Goal: Task Accomplishment & Management: Use online tool/utility

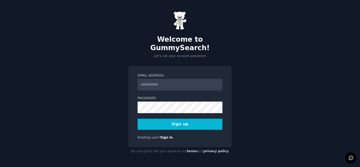
click at [161, 84] on input "Email Address" at bounding box center [179, 85] width 85 height 12
type input "**********"
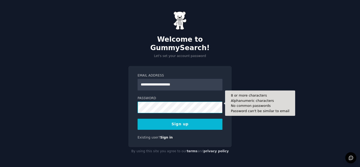
click at [137, 119] on button "Sign up" at bounding box center [179, 124] width 85 height 11
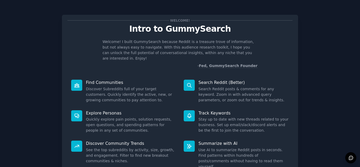
click at [138, 53] on p "Welcome! I built GummySearch because Reddit is a treasure trove of information,…" at bounding box center [179, 50] width 155 height 22
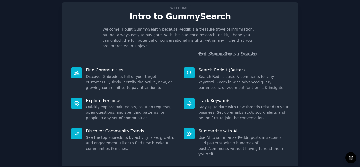
scroll to position [19, 0]
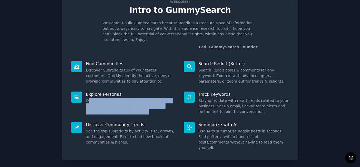
drag, startPoint x: 87, startPoint y: 96, endPoint x: 114, endPoint y: 103, distance: 27.8
click at [114, 103] on dd "Quickly explore pain points, solution requests, open questions, and spending pa…" at bounding box center [131, 106] width 90 height 17
click at [124, 98] on dd "Quickly explore pain points, solution requests, open questions, and spending pa…" at bounding box center [131, 106] width 90 height 17
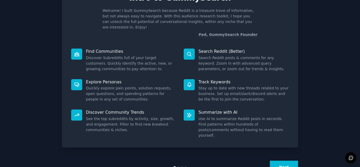
scroll to position [31, 0]
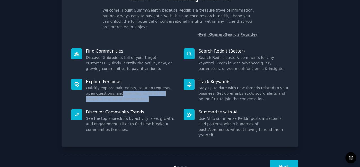
drag, startPoint x: 109, startPoint y: 87, endPoint x: 120, endPoint y: 95, distance: 13.5
click at [120, 95] on dd "Quickly explore pain points, solution requests, open questions, and spending pa…" at bounding box center [131, 93] width 90 height 17
click at [124, 91] on dd "Quickly explore pain points, solution requests, open questions, and spending pa…" at bounding box center [131, 93] width 90 height 17
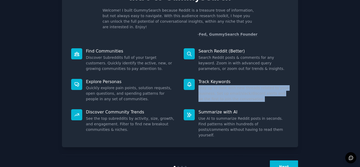
drag, startPoint x: 198, startPoint y: 83, endPoint x: 247, endPoint y: 92, distance: 50.1
click at [247, 92] on dd "Stay up to date with new threads related to your business. Set up email/slack/d…" at bounding box center [243, 93] width 90 height 17
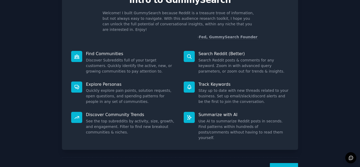
scroll to position [27, 0]
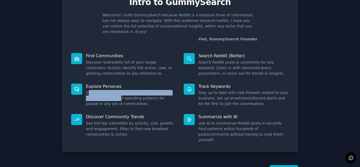
drag, startPoint x: 88, startPoint y: 89, endPoint x: 107, endPoint y: 95, distance: 20.4
click at [107, 95] on dd "Quickly explore pain points, solution requests, open questions, and spending pa…" at bounding box center [131, 98] width 90 height 17
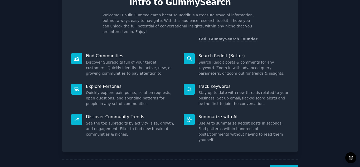
click at [122, 93] on dd "Quickly explore pain points, solution requests, open questions, and spending pa…" at bounding box center [131, 98] width 90 height 17
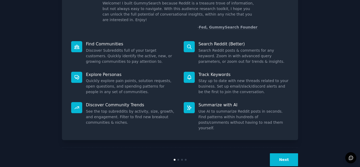
scroll to position [40, 0]
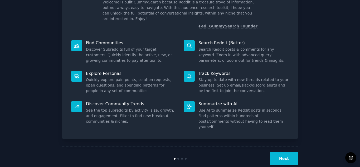
click at [284, 152] on button "Next" at bounding box center [284, 158] width 28 height 13
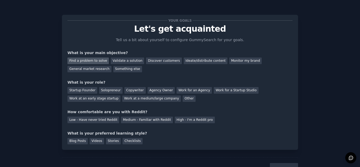
click at [90, 63] on div "Find a problem to solve" at bounding box center [87, 60] width 41 height 7
click at [112, 61] on div "Validate a solution" at bounding box center [127, 60] width 33 height 7
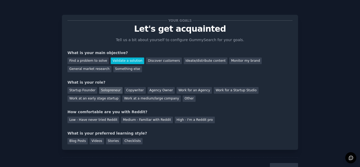
click at [107, 91] on div "Solopreneur" at bounding box center [110, 90] width 23 height 7
click at [90, 122] on div "Low - Have never tried Reddit" at bounding box center [93, 119] width 52 height 7
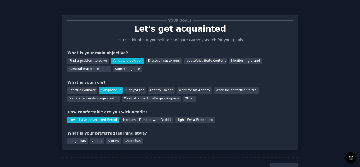
click at [109, 128] on div "Your goals Let's get acquainted Tell us a bit about yourself to configure Gummy…" at bounding box center [179, 82] width 225 height 124
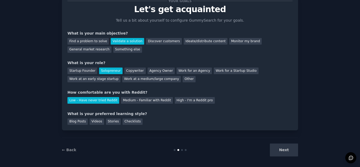
scroll to position [22, 0]
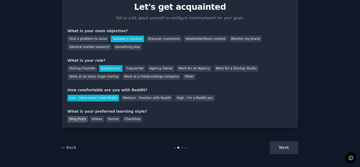
click at [79, 119] on div "Blog Posts" at bounding box center [77, 119] width 20 height 7
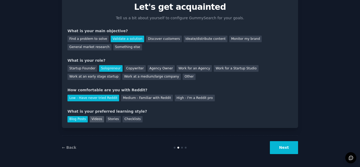
click at [92, 121] on div "Videos" at bounding box center [97, 119] width 14 height 7
click at [83, 121] on div "Blog Posts" at bounding box center [77, 119] width 20 height 7
click at [274, 145] on button "Next" at bounding box center [284, 147] width 28 height 13
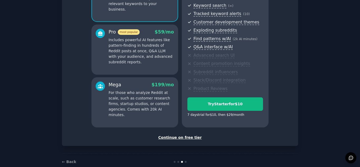
scroll to position [77, 0]
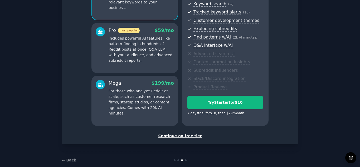
click at [174, 137] on div "Continue on free tier" at bounding box center [179, 136] width 225 height 6
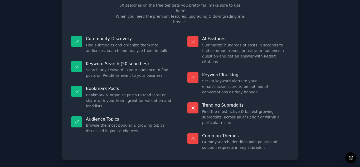
scroll to position [38, 0]
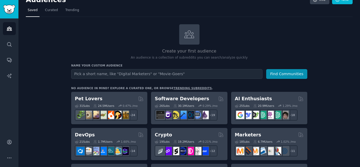
scroll to position [9, 0]
click at [102, 74] on input "text" at bounding box center [166, 74] width 191 height 10
type input "A"
type input "Agentic Platform Founder / CEO"
click at [266, 69] on button "Find Communities" at bounding box center [286, 74] width 41 height 10
